Goal: Communication & Community: Share content

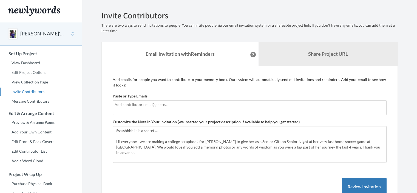
click at [120, 107] on input "text" at bounding box center [250, 105] width 270 height 6
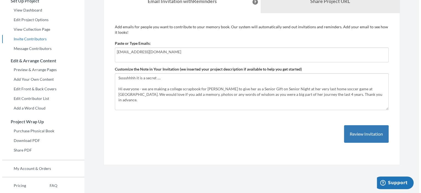
scroll to position [53, 0]
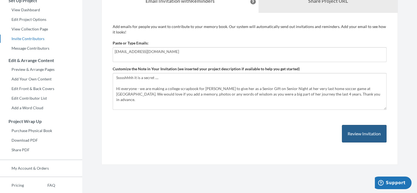
type input "[EMAIL_ADDRESS][DOMAIN_NAME]"
click at [379, 134] on button "Review Invitation" at bounding box center [364, 134] width 45 height 18
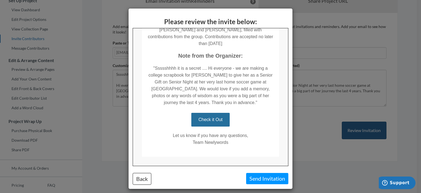
scroll to position [118, 0]
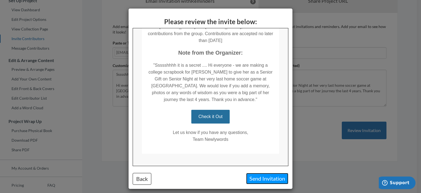
click at [272, 180] on button "Send Invitation" at bounding box center [267, 178] width 42 height 11
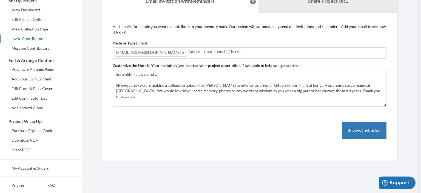
scroll to position [0, 0]
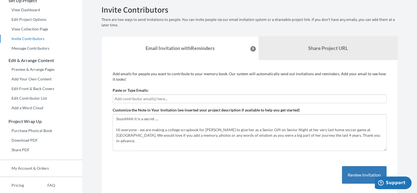
click at [128, 100] on input "text" at bounding box center [250, 99] width 270 height 6
click at [164, 99] on input "bsnolan@comcat" at bounding box center [250, 99] width 270 height 6
type input "[EMAIL_ADDRESS][DOMAIN_NAME]"
click at [367, 171] on button "Review Invitation" at bounding box center [364, 175] width 45 height 18
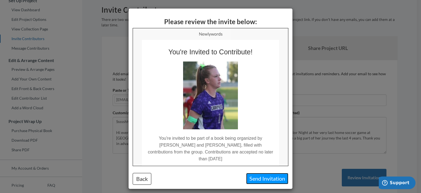
click at [268, 179] on button "Send Invitation" at bounding box center [267, 178] width 42 height 11
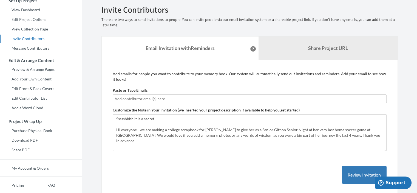
click at [147, 100] on input "text" at bounding box center [250, 99] width 270 height 6
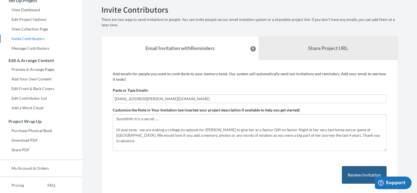
type input "[EMAIL_ADDRESS][PERSON_NAME][DOMAIN_NAME]"
click at [363, 174] on button "Review Invitation" at bounding box center [364, 175] width 45 height 18
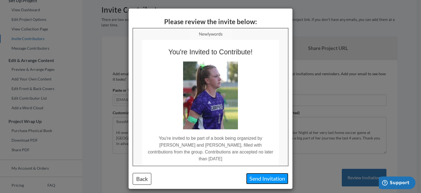
click at [269, 179] on button "Send Invitation" at bounding box center [267, 178] width 42 height 11
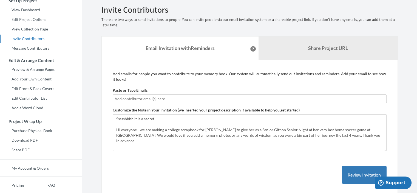
click at [148, 98] on input "text" at bounding box center [250, 99] width 270 height 6
click at [140, 98] on input "[PERSON_NAME][EMAIL_ADDRESS][DOMAIN_NAME]" at bounding box center [250, 99] width 270 height 6
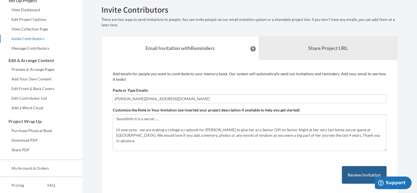
type input "[PERSON_NAME][EMAIL_ADDRESS][DOMAIN_NAME]"
click at [367, 170] on button "Review Invitation" at bounding box center [364, 175] width 45 height 18
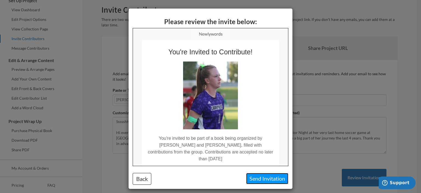
click at [274, 180] on button "Send Invitation" at bounding box center [267, 178] width 42 height 11
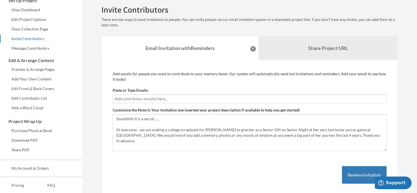
click at [137, 97] on input "text" at bounding box center [250, 99] width 270 height 6
type input "[EMAIL_ADDRESS][DOMAIN_NAME]"
click at [370, 174] on button "Review Invitation" at bounding box center [364, 175] width 45 height 18
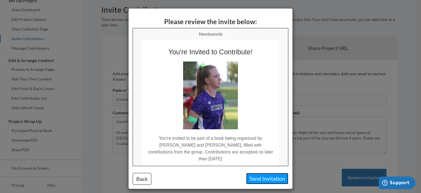
click at [277, 180] on button "Send Invitation" at bounding box center [267, 178] width 42 height 11
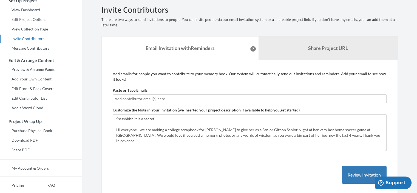
click at [145, 96] on input "text" at bounding box center [250, 99] width 270 height 6
type input "[EMAIL_ADDRESS][DOMAIN_NAME]"
click at [365, 174] on button "Review Invitation" at bounding box center [364, 175] width 45 height 18
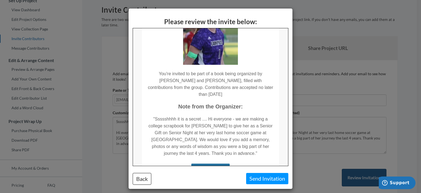
scroll to position [63, 0]
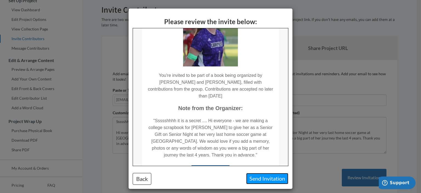
click at [275, 179] on button "Send Invitation" at bounding box center [267, 178] width 42 height 11
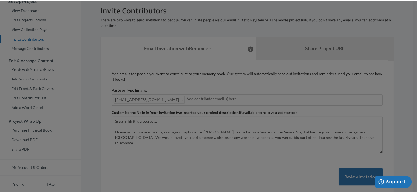
scroll to position [0, 0]
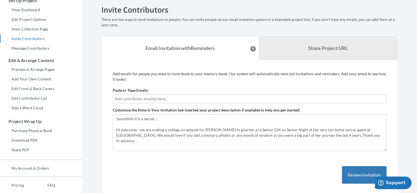
click at [142, 100] on input "text" at bounding box center [250, 99] width 270 height 6
type input "[EMAIL_ADDRESS][DOMAIN_NAME]"
click at [364, 175] on button "Review Invitation" at bounding box center [364, 175] width 45 height 18
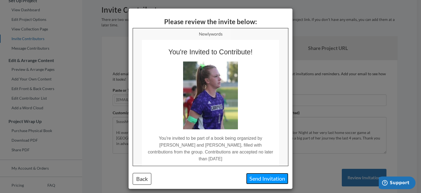
click at [275, 179] on button "Send Invitation" at bounding box center [267, 178] width 42 height 11
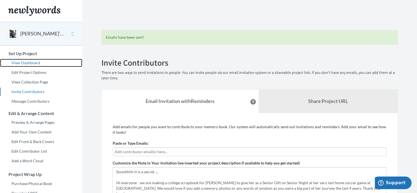
click at [31, 64] on link "View Dashboard" at bounding box center [41, 63] width 82 height 8
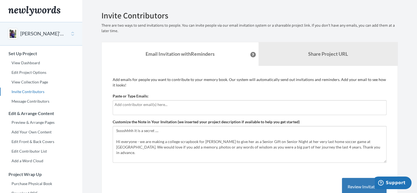
click at [144, 106] on input "text" at bounding box center [250, 105] width 270 height 6
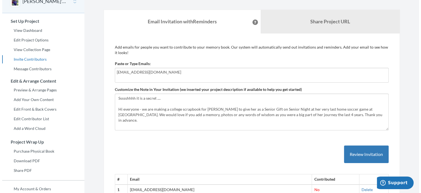
scroll to position [33, 0]
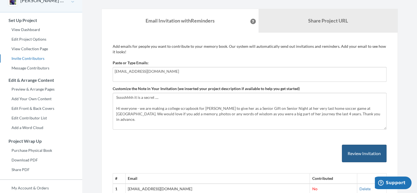
type input "[EMAIL_ADDRESS][DOMAIN_NAME]"
click at [373, 154] on button "Review Invitation" at bounding box center [364, 154] width 45 height 18
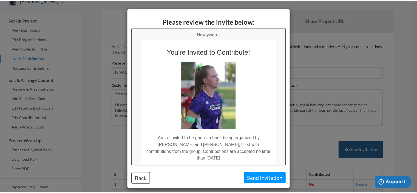
scroll to position [0, 0]
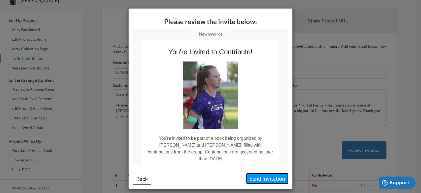
click at [274, 179] on button "Send Invitation" at bounding box center [267, 178] width 42 height 11
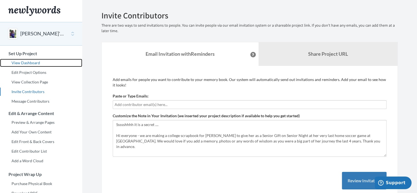
click at [30, 62] on link "View Dashboard" at bounding box center [41, 63] width 82 height 8
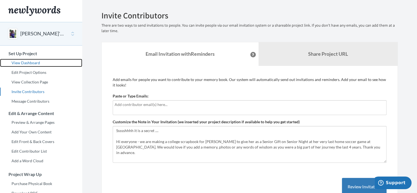
click at [28, 63] on link "View Dashboard" at bounding box center [41, 63] width 82 height 8
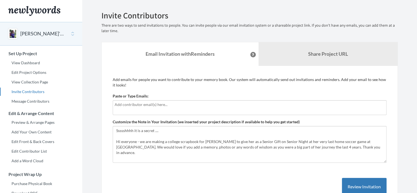
click at [134, 107] on input "text" at bounding box center [250, 105] width 270 height 6
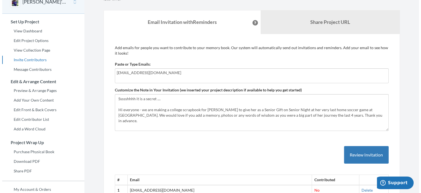
scroll to position [34, 0]
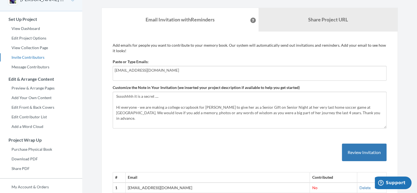
type input "cindystern98@mac.com"
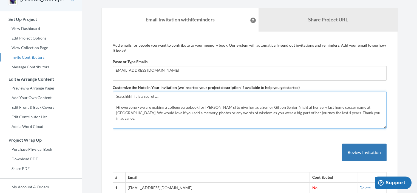
click at [330, 114] on textarea "Ssssshhhh it is a secret .... Hi everyone - we are making a college scrapbook f…" at bounding box center [250, 110] width 274 height 37
type textarea "Ssssshhhh it is a secret .... Hi everyone - we are making a college scrapbook f…"
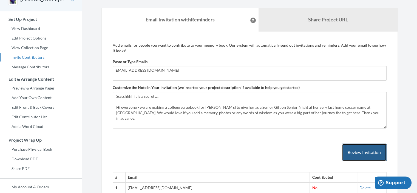
click at [370, 153] on button "Review Invitation" at bounding box center [364, 152] width 45 height 18
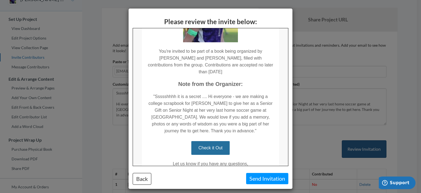
scroll to position [118, 0]
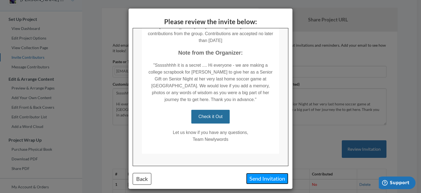
click at [268, 180] on button "Send Invitation" at bounding box center [267, 178] width 42 height 11
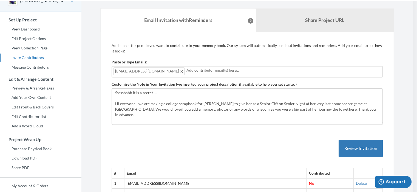
scroll to position [0, 0]
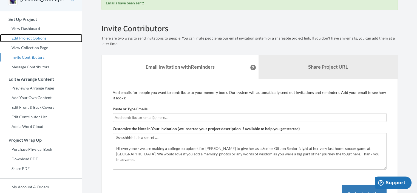
click at [35, 38] on link "Edit Project Options" at bounding box center [41, 38] width 82 height 8
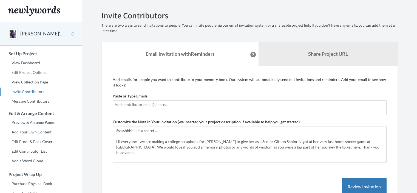
click at [139, 102] on input "text" at bounding box center [250, 105] width 270 height 6
type input "i"
type input "[EMAIL_ADDRESS][DOMAIN_NAME]"
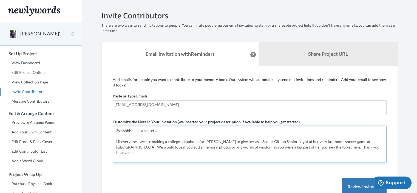
click at [126, 136] on textarea "Ssssshhhh it is a secret .... Hi everyone - we are making a college scrapbook f…" at bounding box center [250, 144] width 274 height 37
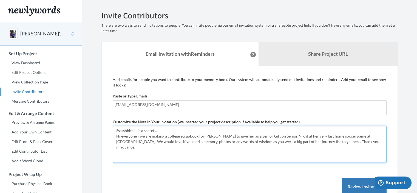
click at [196, 133] on textarea "Ssssshhhh it is a secret .... Hi everyone - we are making a college scrapbook f…" at bounding box center [250, 144] width 274 height 37
click at [314, 142] on textarea "Ssssshhhh it is a secret .... Hi everyone - we are making a college scrapbook f…" at bounding box center [250, 144] width 274 height 37
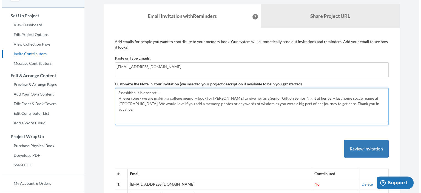
scroll to position [38, 0]
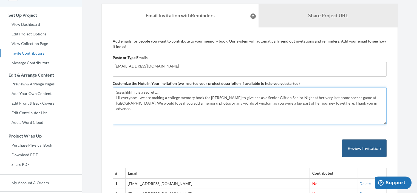
type textarea "Ssssshhhh it is a secret .... Hi everyone - we are making a college memory book…"
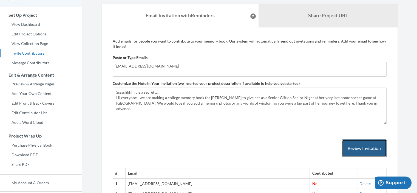
click at [376, 148] on button "Review Invitation" at bounding box center [364, 148] width 45 height 18
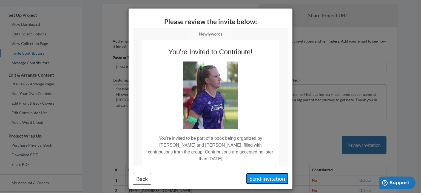
click at [272, 181] on button "Send Invitation" at bounding box center [267, 178] width 42 height 11
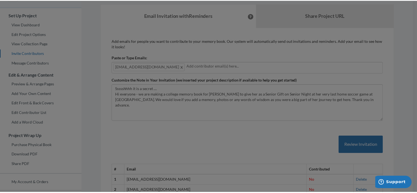
scroll to position [0, 0]
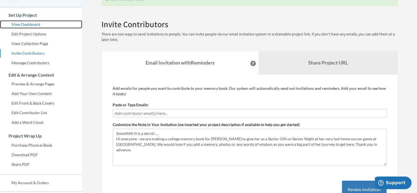
click at [30, 24] on link "View Dashboard" at bounding box center [41, 24] width 82 height 8
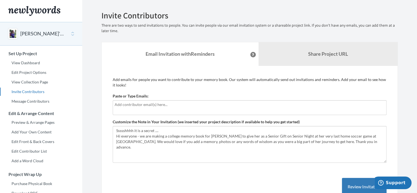
click at [129, 107] on input "text" at bounding box center [250, 105] width 270 height 6
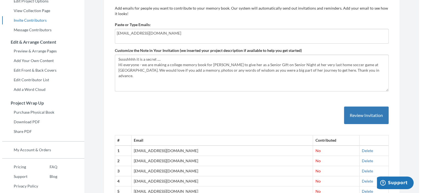
scroll to position [71, 0]
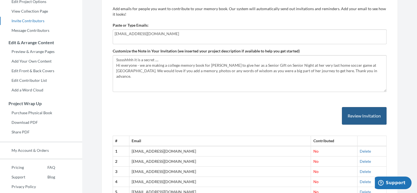
type input "[EMAIL_ADDRESS][DOMAIN_NAME]"
click at [364, 119] on button "Review Invitation" at bounding box center [364, 116] width 45 height 18
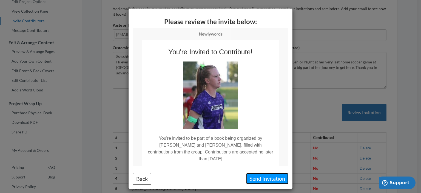
click at [266, 179] on button "Send Invitation" at bounding box center [267, 178] width 42 height 11
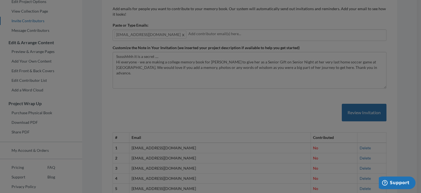
scroll to position [0, 0]
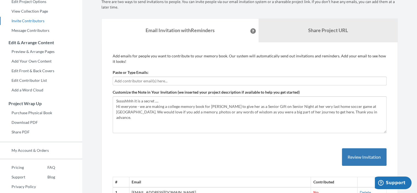
click at [138, 78] on input "text" at bounding box center [250, 81] width 270 height 6
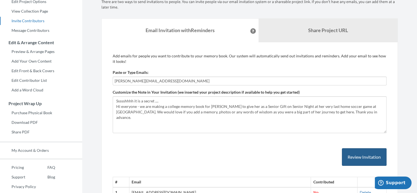
type input "[PERSON_NAME][EMAIL_ADDRESS][DOMAIN_NAME]"
click at [368, 158] on button "Review Invitation" at bounding box center [364, 157] width 45 height 18
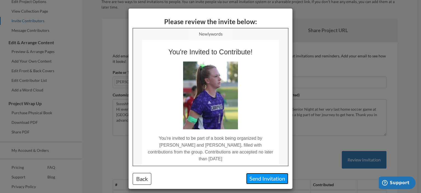
click at [272, 179] on button "Send Invitation" at bounding box center [267, 178] width 42 height 11
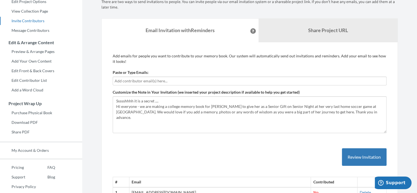
click at [159, 83] on input "text" at bounding box center [250, 81] width 270 height 6
type input "[PERSON_NAME][EMAIL_ADDRESS][PERSON_NAME][DOMAIN_NAME]"
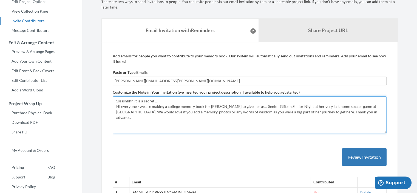
click at [171, 100] on textarea "Ssssshhhh it is a secret .... Hi everyone - we are making a college memory book…" at bounding box center [250, 114] width 274 height 37
click at [141, 108] on textarea "Ssssshhhh it is a secret .... Hi everyone - we are making a college memory book…" at bounding box center [250, 114] width 274 height 37
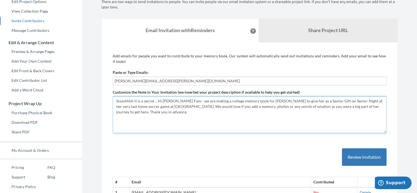
click at [169, 109] on textarea "Ssssshhhh it is a secret .... Hi everyone - we are making a college memory book…" at bounding box center [250, 114] width 274 height 37
click at [376, 104] on textarea "Ssssshhhh it is a secret .... Hi everyone - we are making a college memory book…" at bounding box center [250, 114] width 274 height 37
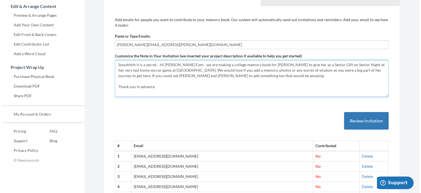
scroll to position [104, 0]
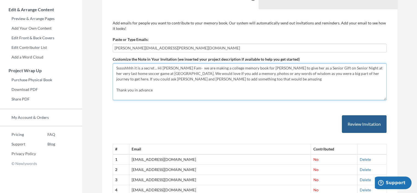
type textarea "Ssssshhhh it is a secret .. Hi [PERSON_NAME] Fam- we are making a college memor…"
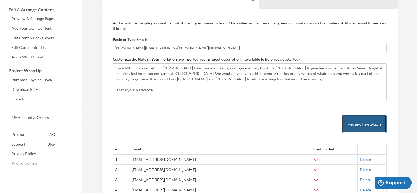
click at [369, 125] on button "Review Invitation" at bounding box center [364, 124] width 45 height 18
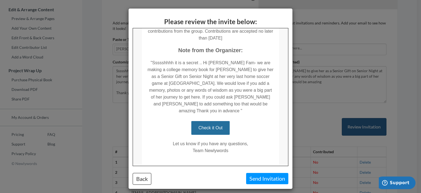
scroll to position [125, 0]
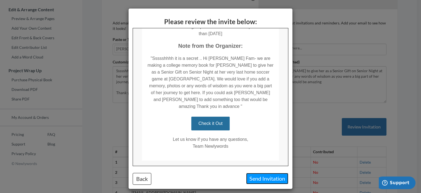
click at [274, 180] on button "Send Invitation" at bounding box center [267, 178] width 42 height 11
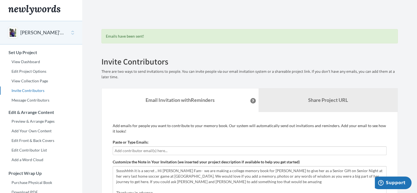
scroll to position [0, 0]
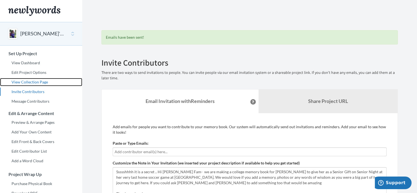
click at [40, 81] on link "View Collection Page" at bounding box center [41, 82] width 82 height 8
